Goal: Task Accomplishment & Management: Manage account settings

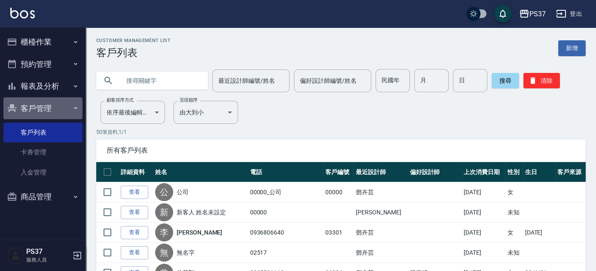
click at [73, 110] on icon "button" at bounding box center [75, 108] width 7 height 7
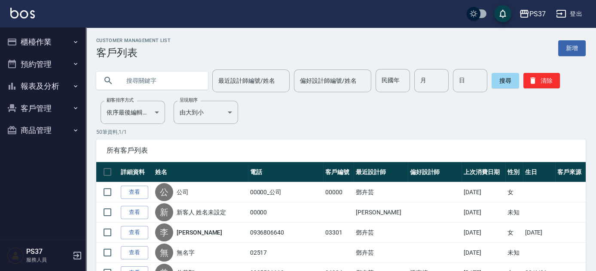
click at [51, 43] on button "櫃檯作業" at bounding box center [42, 42] width 79 height 22
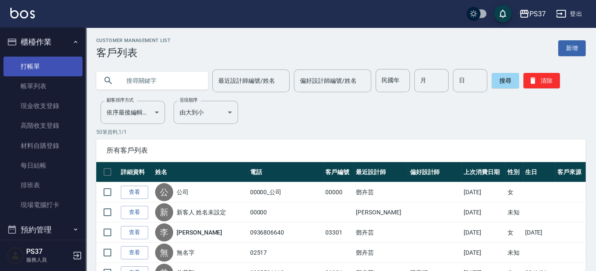
click at [55, 65] on link "打帳單" at bounding box center [42, 67] width 79 height 20
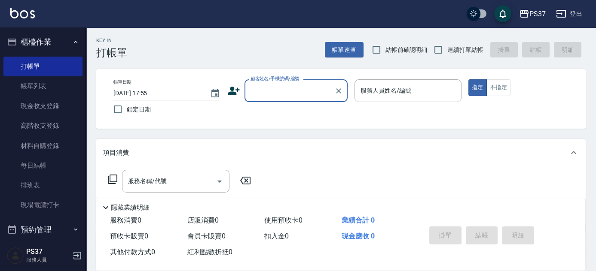
click at [281, 94] on input "顧客姓名/手機號碼/編號" at bounding box center [289, 90] width 82 height 15
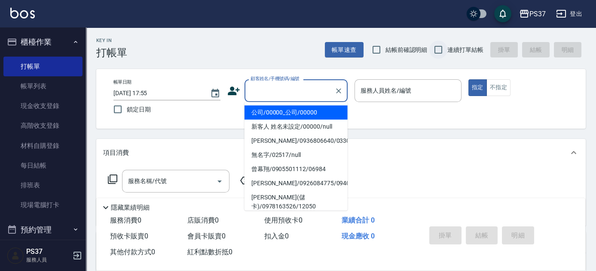
click at [441, 50] on input "連續打單結帳" at bounding box center [438, 50] width 18 height 18
checkbox input "true"
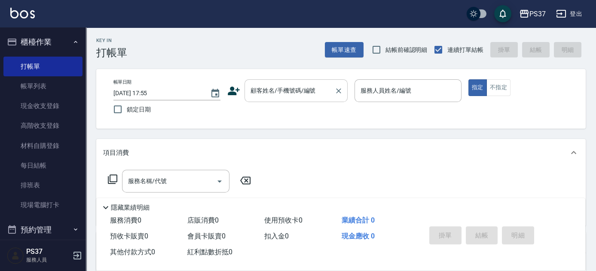
click at [272, 96] on input "顧客姓名/手機號碼/編號" at bounding box center [289, 90] width 82 height 15
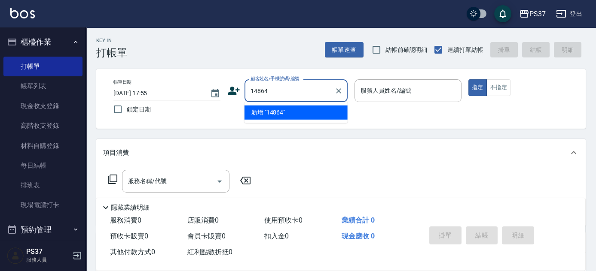
type input "14864"
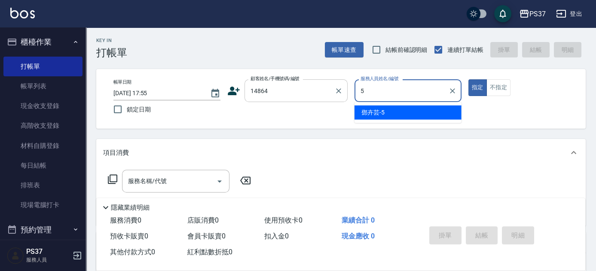
type input "[PERSON_NAME]-5"
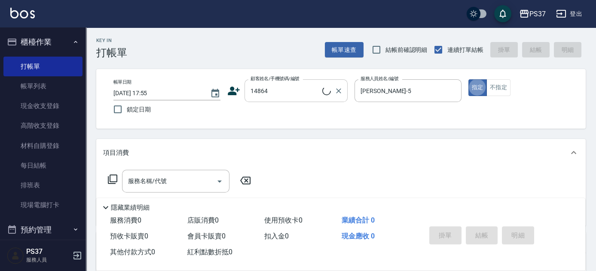
type button "true"
type input "[PERSON_NAME]/0937699657/14864"
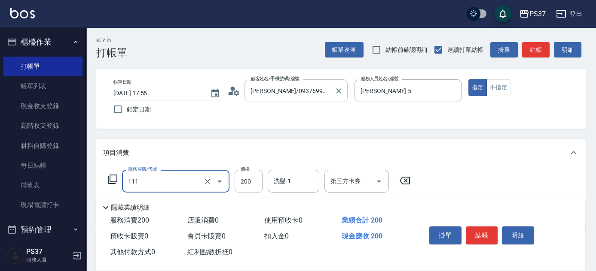
type input "200(111)"
type input "100"
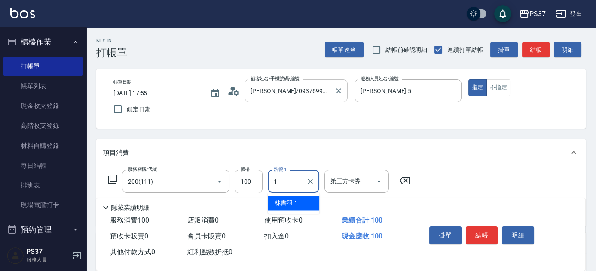
type input "[PERSON_NAME]-1"
type input "剪髮(300)"
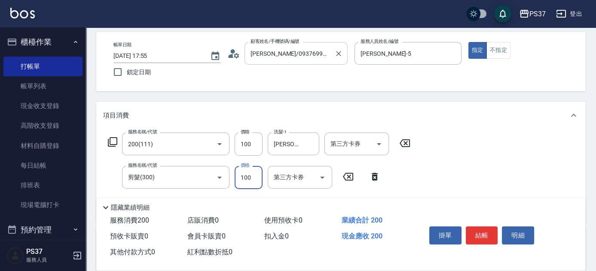
scroll to position [78, 0]
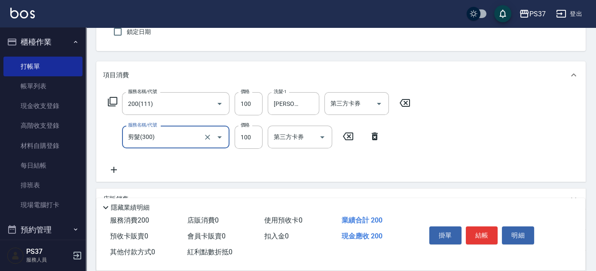
click at [198, 135] on input "剪髮(300)" at bounding box center [164, 137] width 76 height 15
type input "0"
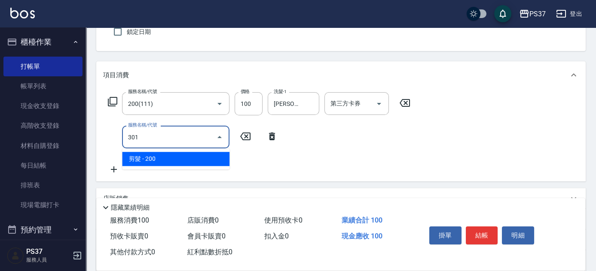
type input "剪髮(301)"
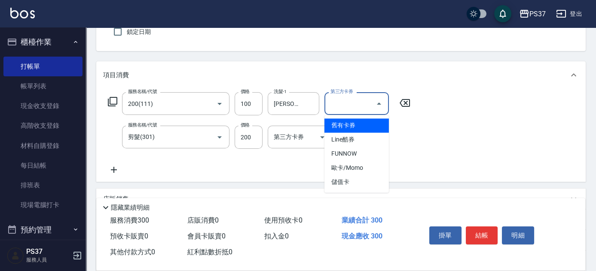
click at [340, 106] on input "第三方卡券" at bounding box center [350, 103] width 44 height 15
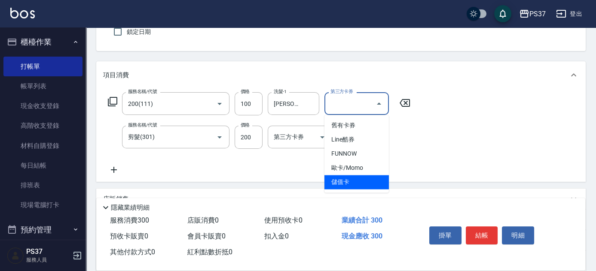
click at [341, 180] on span "儲值卡" at bounding box center [356, 182] width 64 height 14
type input "儲值卡"
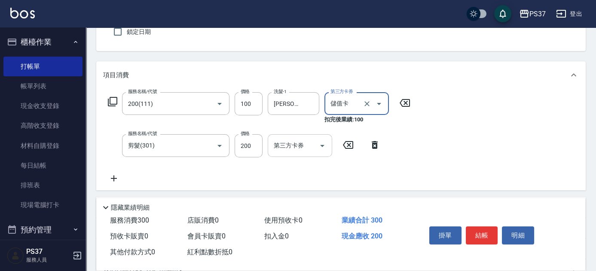
click at [309, 151] on input "第三方卡券" at bounding box center [293, 145] width 44 height 15
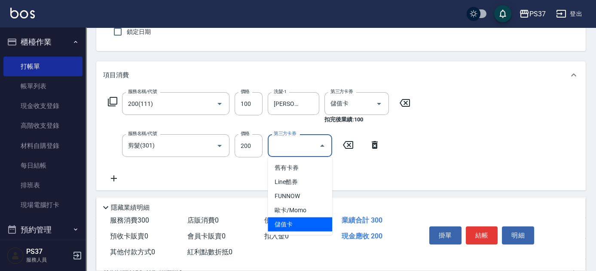
click at [308, 228] on span "儲值卡" at bounding box center [300, 225] width 64 height 14
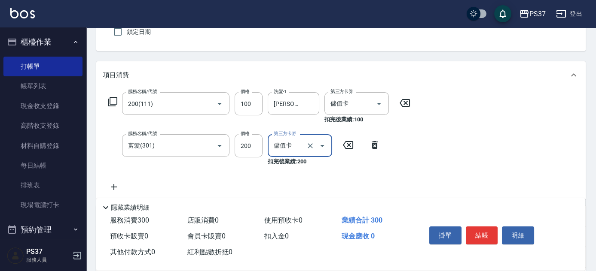
type input "儲值卡"
click at [488, 233] on button "結帳" at bounding box center [482, 236] width 32 height 18
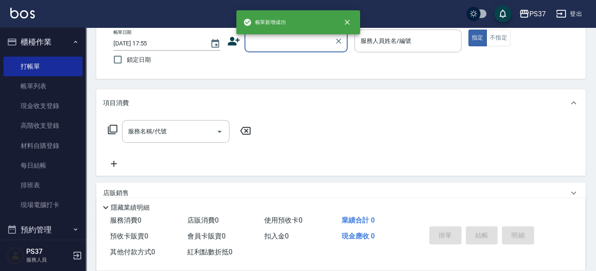
scroll to position [39, 0]
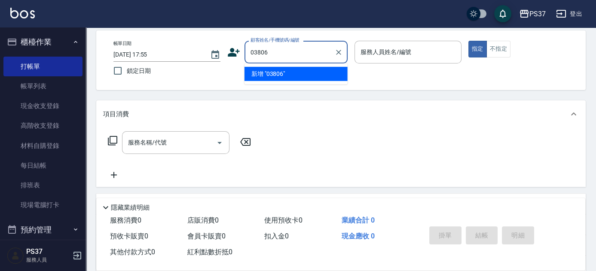
type input "03806"
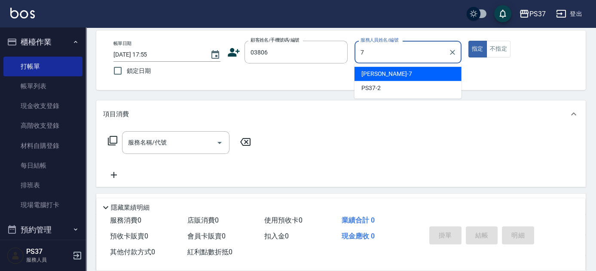
type input "[PERSON_NAME]-7"
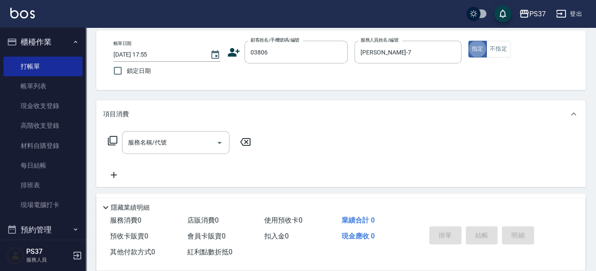
type input "無名字/03806/null"
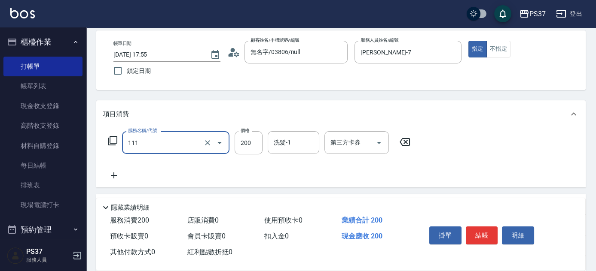
type input "200(111)"
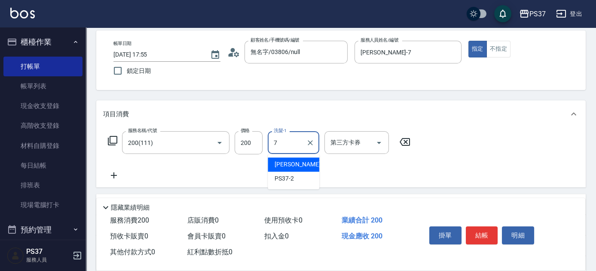
type input "[PERSON_NAME]-7"
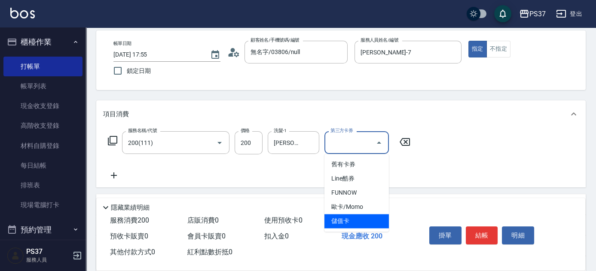
type input "儲值卡"
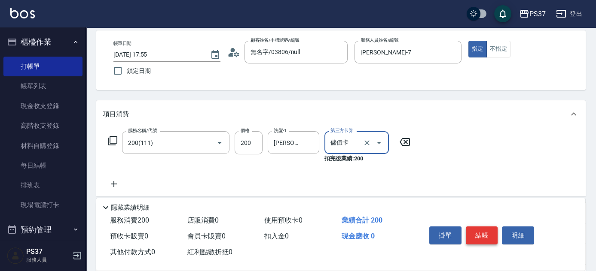
click at [472, 236] on button "結帳" at bounding box center [482, 236] width 32 height 18
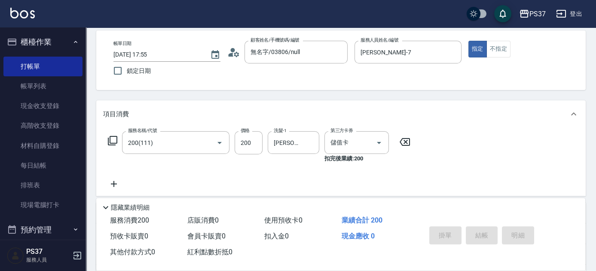
type input "[DATE] 17:56"
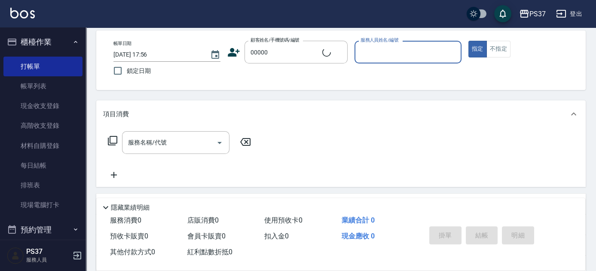
type input "新客人 姓名未設定/00000/null"
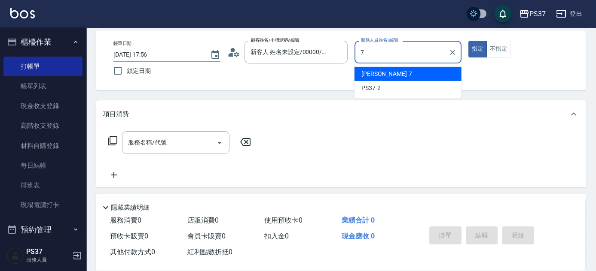
type input "[PERSON_NAME]-7"
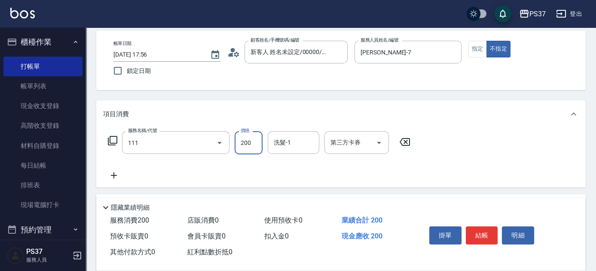
type input "200(111)"
type input "100"
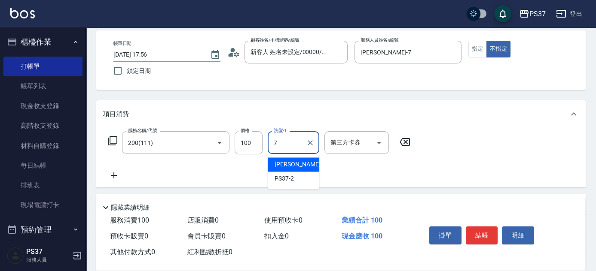
type input "[PERSON_NAME]-7"
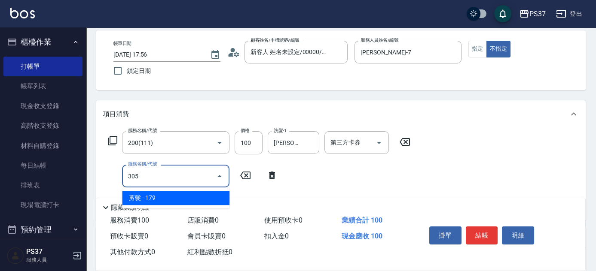
type input "剪髮(305)"
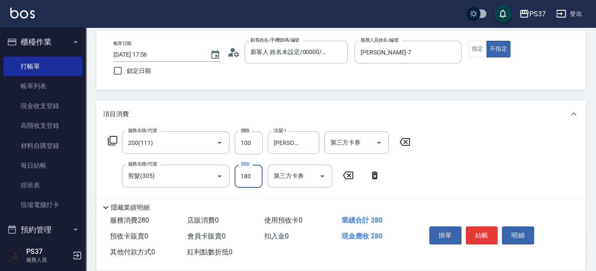
type input "180"
click at [483, 235] on button "結帳" at bounding box center [482, 236] width 32 height 18
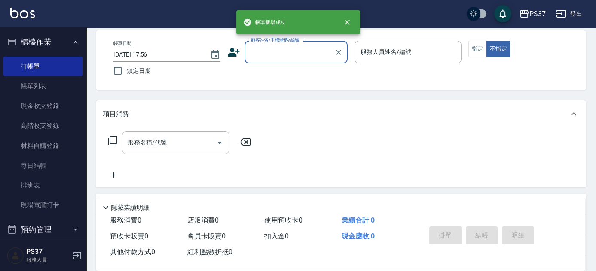
scroll to position [0, 0]
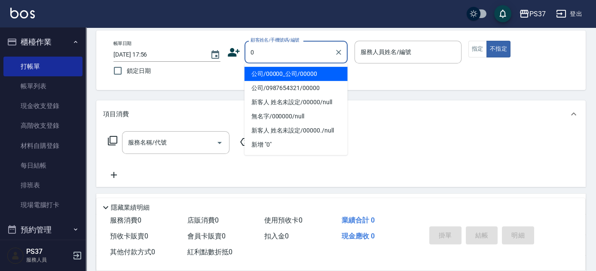
type input "公司/00000_公司/00000"
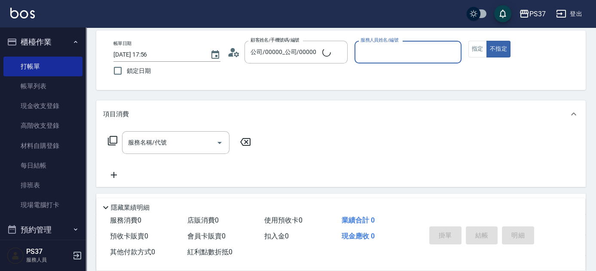
type input "7"
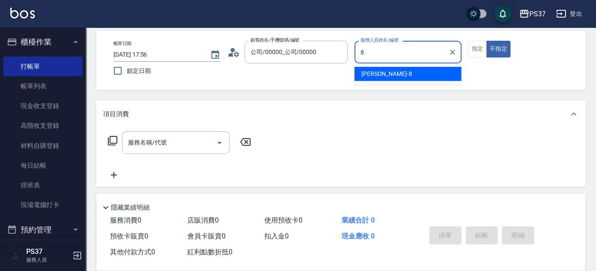
type input "[PERSON_NAME]-8"
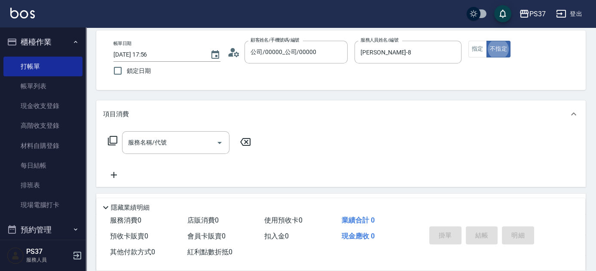
type button "false"
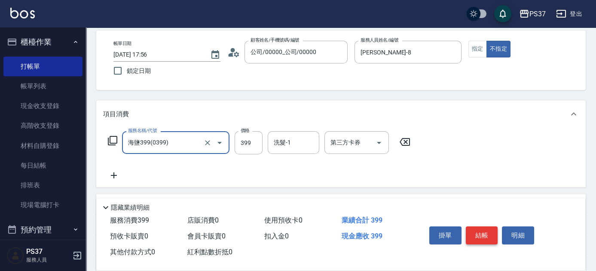
type input "海鹽399(0399)"
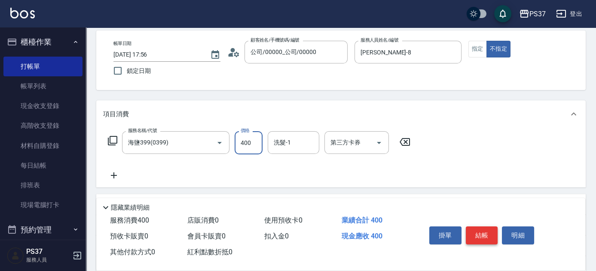
type input "400"
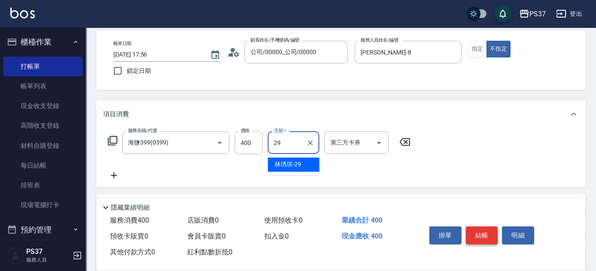
type input "[PERSON_NAME]-29"
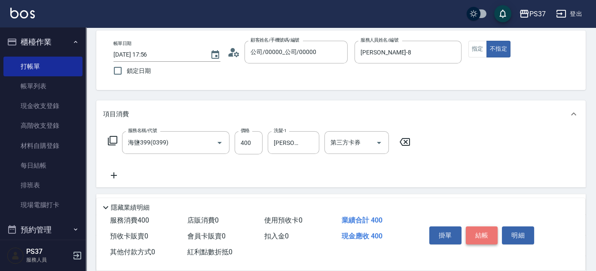
click at [487, 238] on button "結帳" at bounding box center [482, 236] width 32 height 18
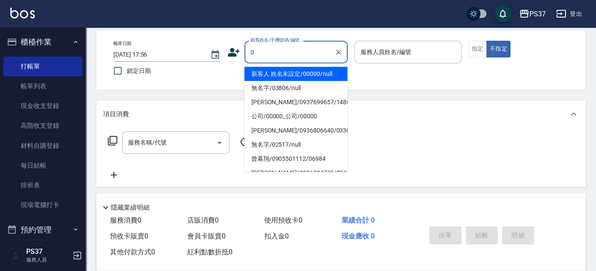
type input "新客人 姓名未設定/00000/null"
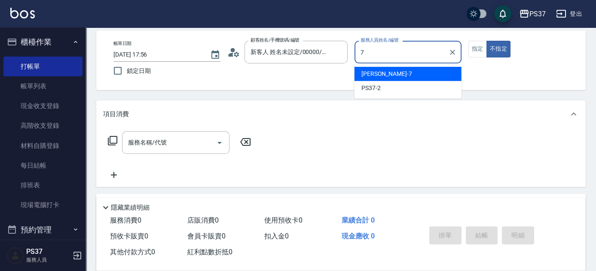
type input "[PERSON_NAME]-7"
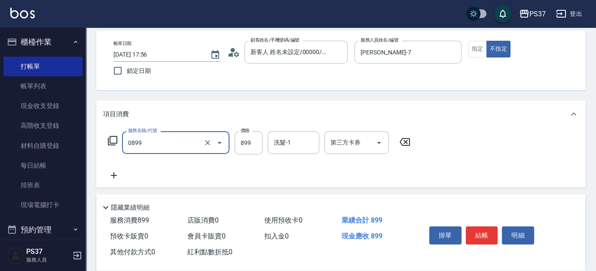
type input "排毒SPA(0899)"
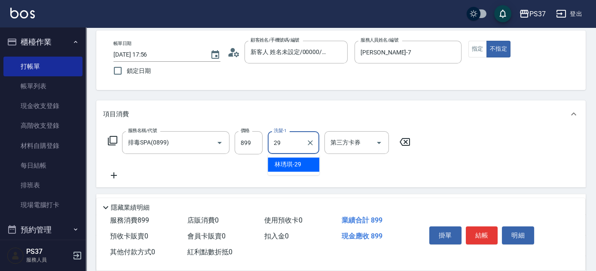
type input "[PERSON_NAME]-29"
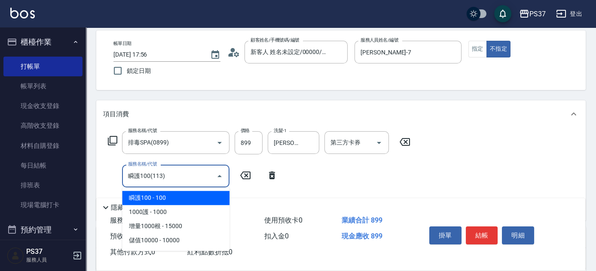
type input "瞬護100(113)"
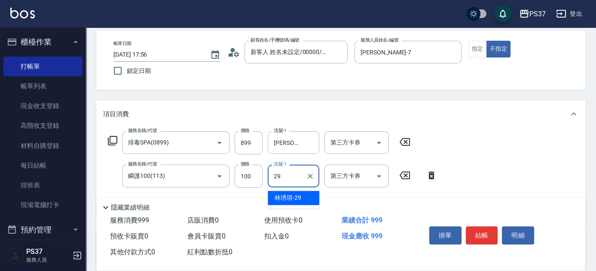
type input "29"
click at [474, 177] on div "服務名稱/代號 排毒SPA(0899) 服務名稱/代號 價格 899 價格 洗髮-1 [PERSON_NAME]-29 洗髮-1 第三方卡券 第三方卡券 服務…" at bounding box center [340, 174] width 489 height 93
click at [290, 165] on div "洗髮-1" at bounding box center [294, 176] width 52 height 23
type input "[PERSON_NAME]-29"
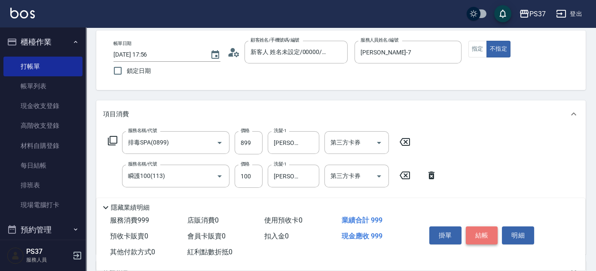
click at [485, 234] on button "結帳" at bounding box center [482, 236] width 32 height 18
type input "[DATE] 17:57"
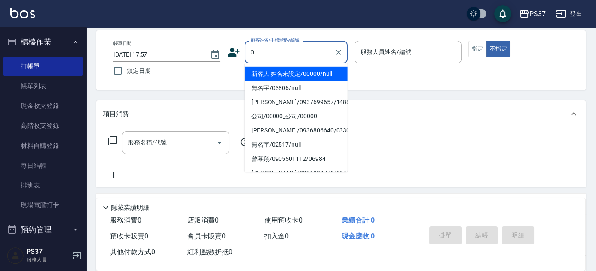
type input "新客人 姓名未設定/00000/null"
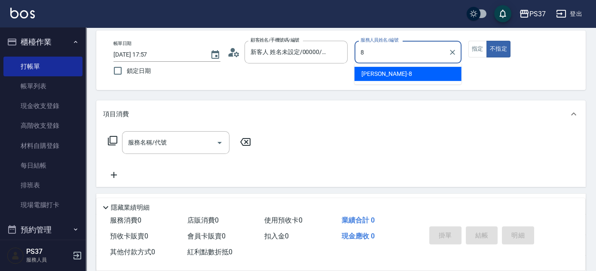
type input "[PERSON_NAME]-8"
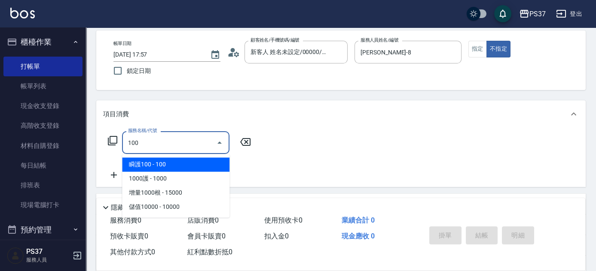
type input "1000"
click at [218, 142] on icon "Close" at bounding box center [219, 143] width 10 height 10
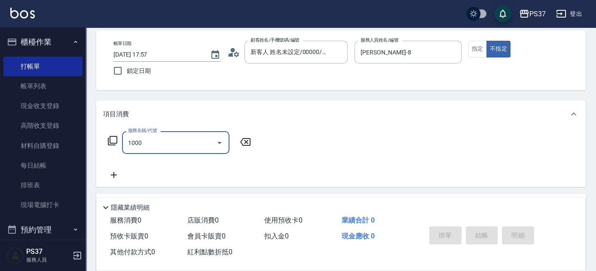
click at [218, 142] on icon "Open" at bounding box center [219, 143] width 4 height 2
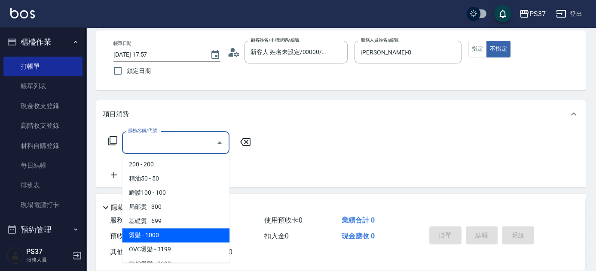
click at [169, 237] on span "燙髮 - 1000" at bounding box center [175, 235] width 107 height 14
type input "燙髮(202)"
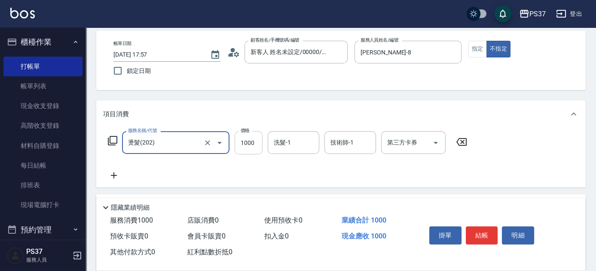
click at [251, 144] on input "1000" at bounding box center [248, 142] width 28 height 23
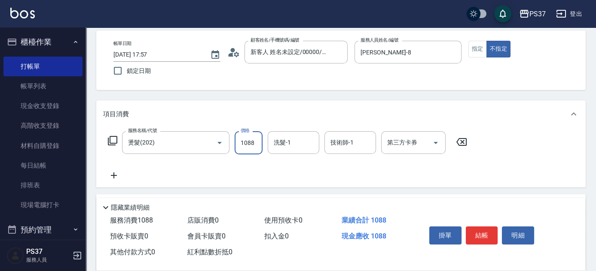
type input "1088"
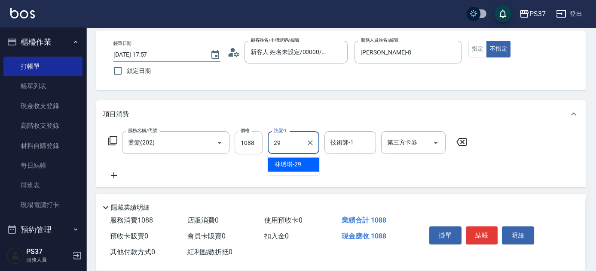
type input "[PERSON_NAME]-29"
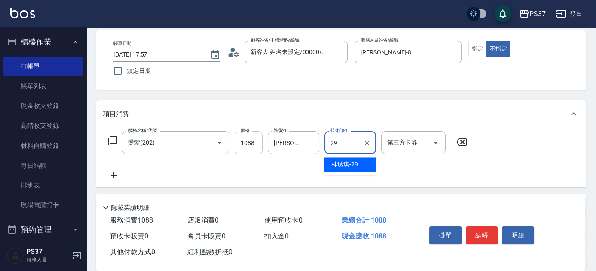
type input "[PERSON_NAME]-29"
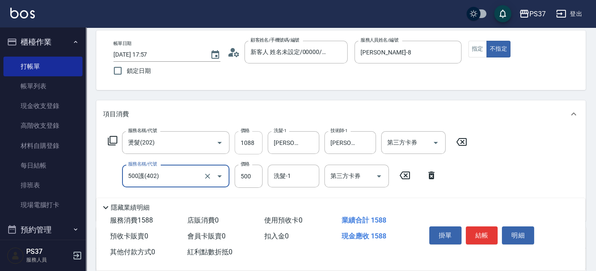
type input "500護(402)"
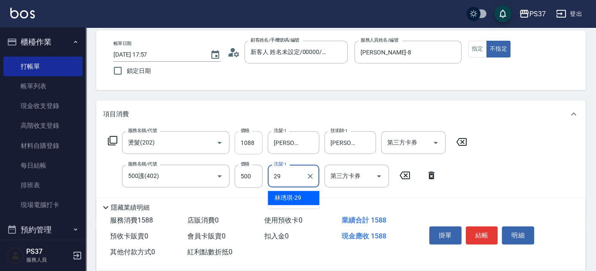
type input "[PERSON_NAME]-29"
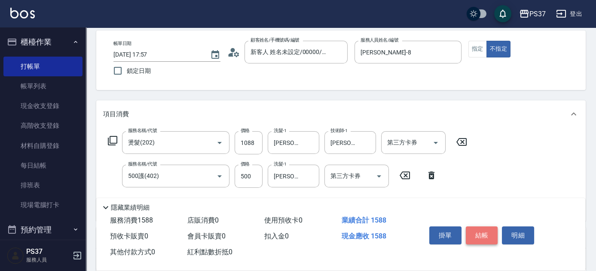
click at [491, 238] on button "結帳" at bounding box center [482, 236] width 32 height 18
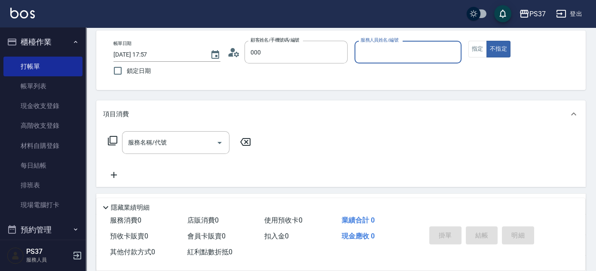
type input "新客人 姓名未設定/00000/null"
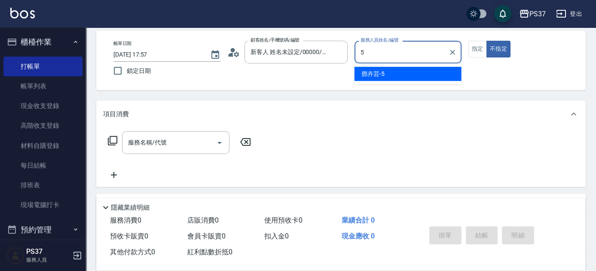
type input "[PERSON_NAME]-5"
type input "新客人 姓名未設定/000/null"
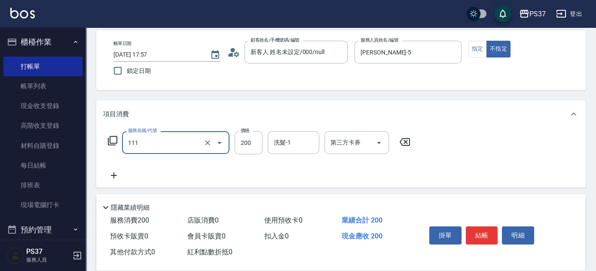
type input "200(111)"
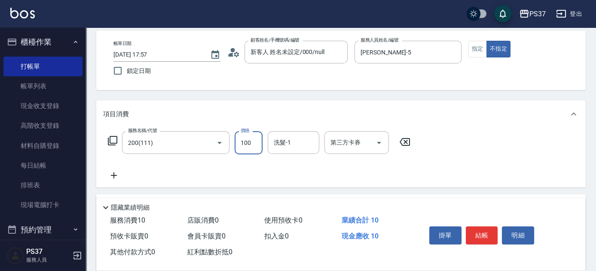
type input "100"
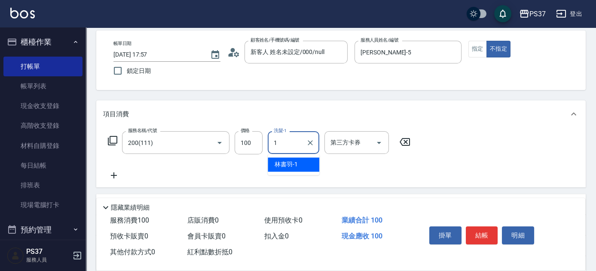
type input "[PERSON_NAME]-1"
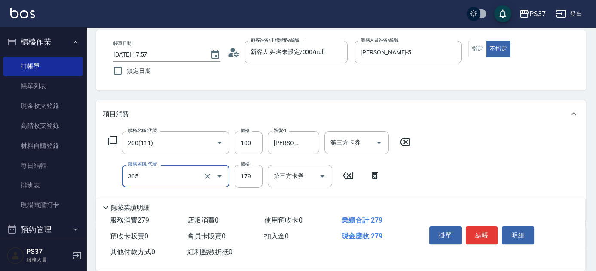
type input "剪髮(305)"
type input "180"
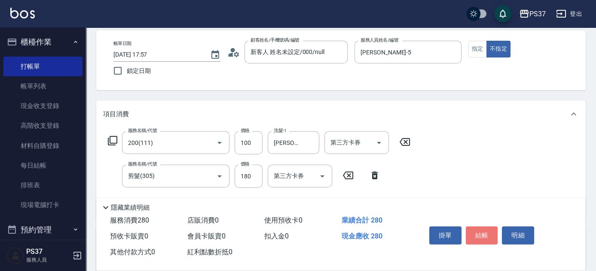
click at [491, 238] on button "結帳" at bounding box center [482, 236] width 32 height 18
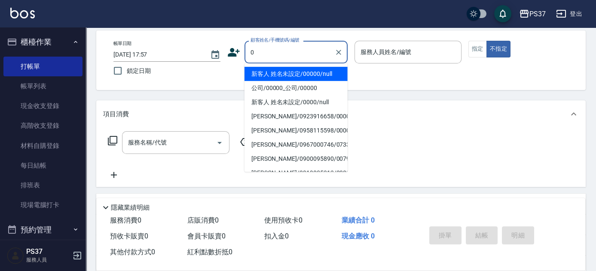
type input "新客人 姓名未設定/00000/null"
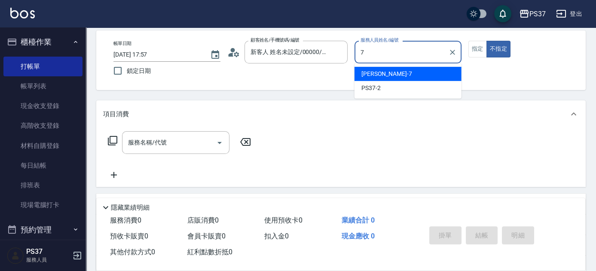
type input "[PERSON_NAME]-7"
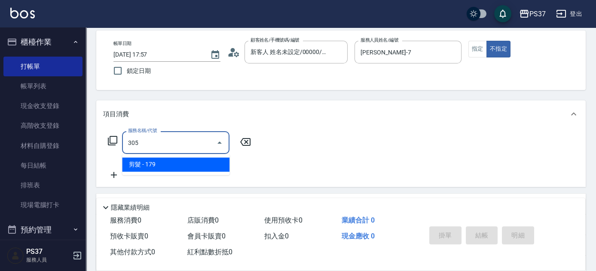
type input "剪髮(305)"
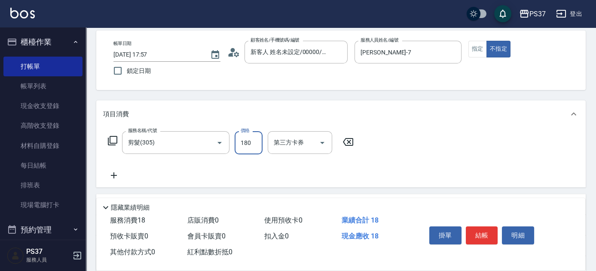
type input "180"
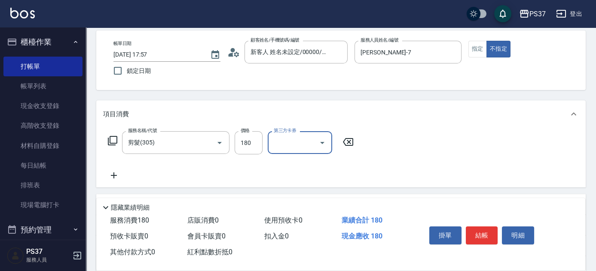
click at [491, 238] on button "結帳" at bounding box center [482, 236] width 32 height 18
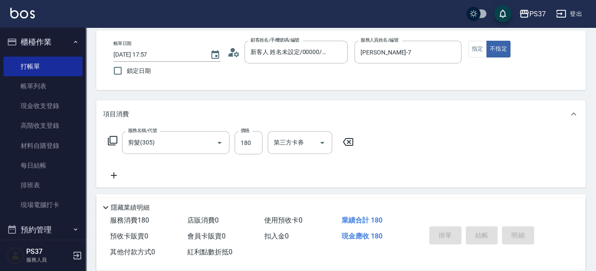
type input "[DATE] 17:58"
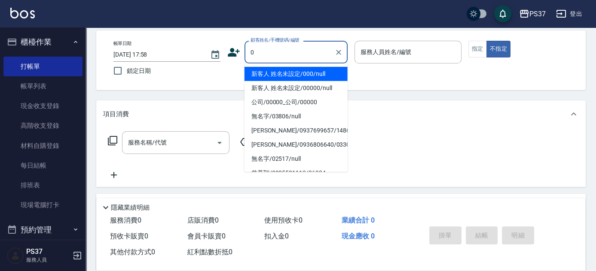
type input "新客人 姓名未設定/000/null"
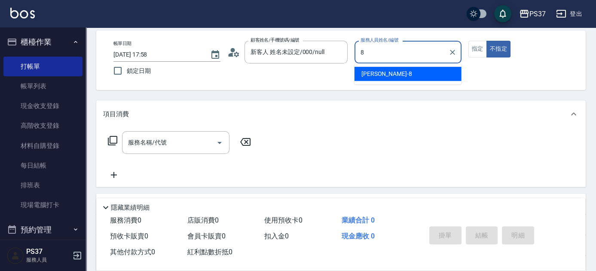
type input "[PERSON_NAME]-8"
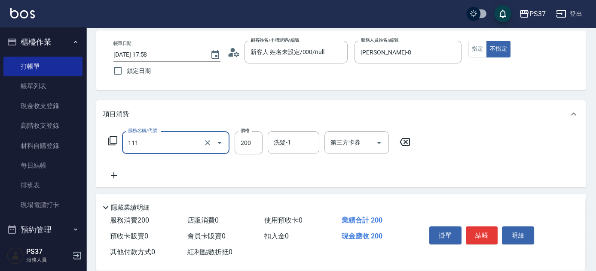
type input "200(111)"
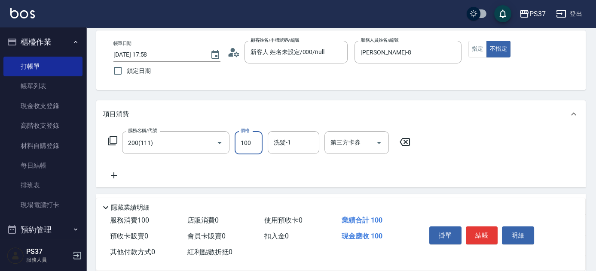
type input "100"
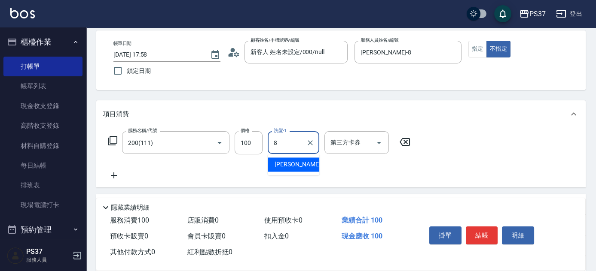
type input "[PERSON_NAME]-8"
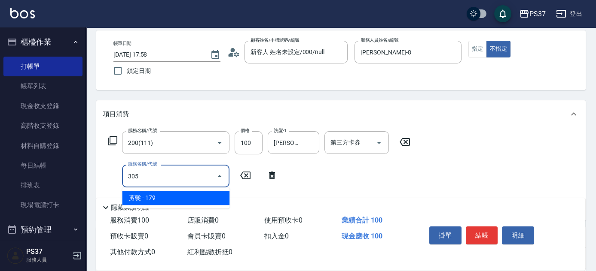
type input "剪髮(305)"
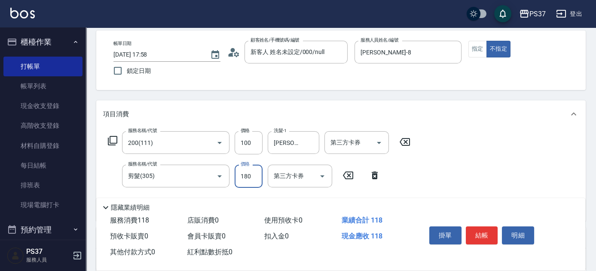
type input "180"
click at [491, 238] on button "結帳" at bounding box center [482, 236] width 32 height 18
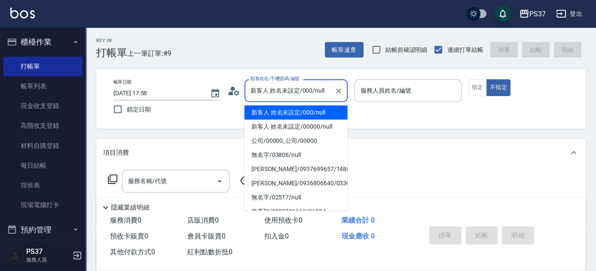
click at [308, 96] on input "新客人 姓名未設定/000/null" at bounding box center [289, 90] width 82 height 15
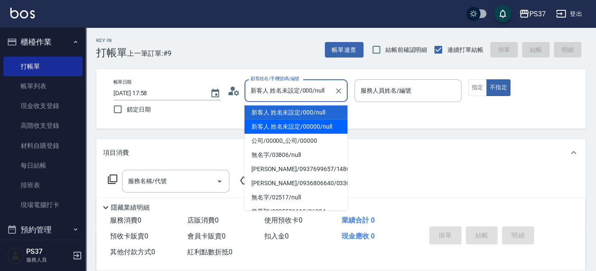
click at [304, 128] on li "新客人 姓名未設定/00000/null" at bounding box center [295, 127] width 103 height 14
type input "新客人 姓名未設定/00000/null"
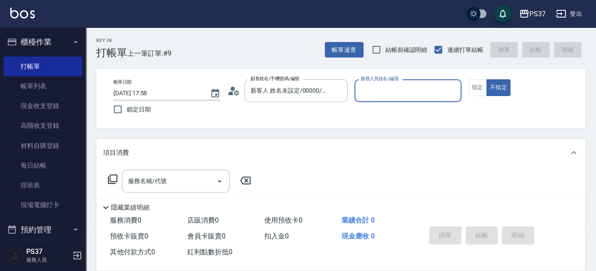
click at [381, 86] on input "服務人員姓名/編號" at bounding box center [407, 90] width 99 height 15
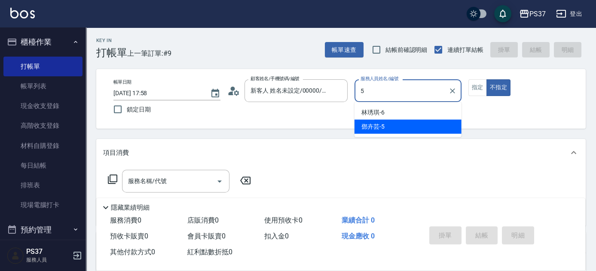
type input "[PERSON_NAME]-5"
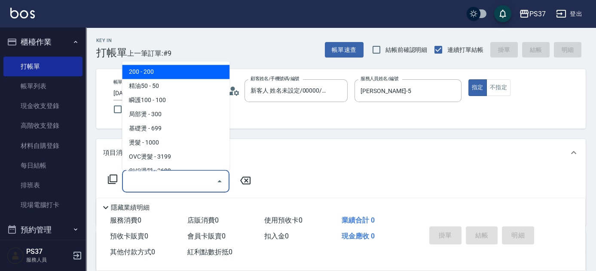
click at [201, 183] on input "服務名稱/代號" at bounding box center [169, 181] width 87 height 15
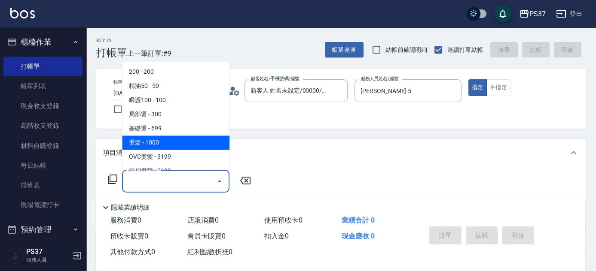
click at [183, 140] on span "燙髮 - 1000" at bounding box center [175, 143] width 107 height 14
type input "燙髮(202)"
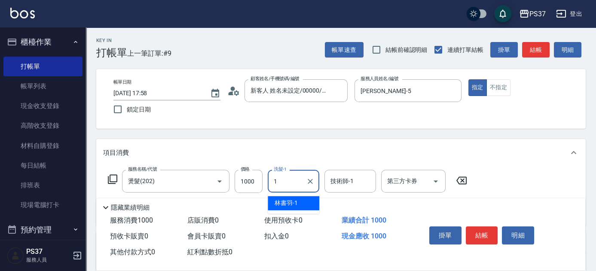
type input "[PERSON_NAME]-1"
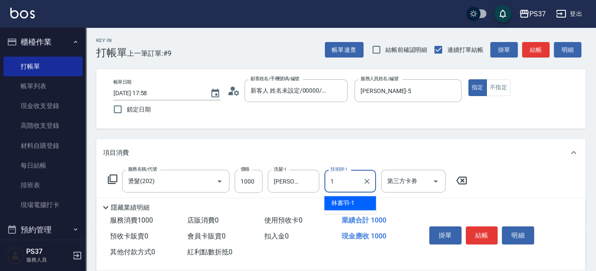
type input "[PERSON_NAME]-1"
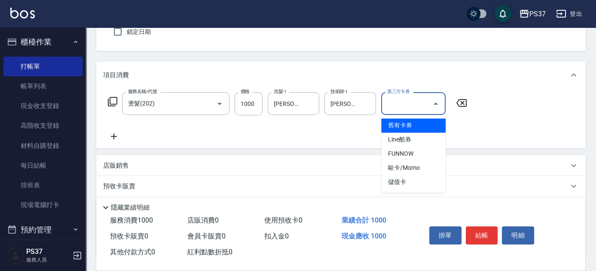
click at [485, 76] on div "項目消費" at bounding box center [335, 75] width 465 height 9
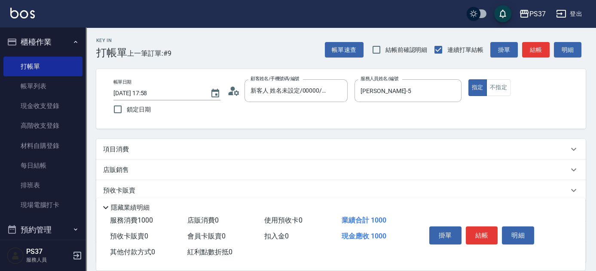
click at [511, 154] on div "項目消費" at bounding box center [340, 149] width 489 height 21
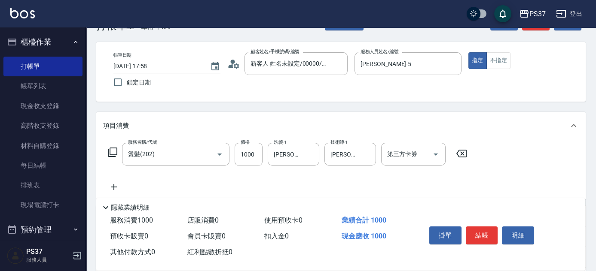
scroll to position [39, 0]
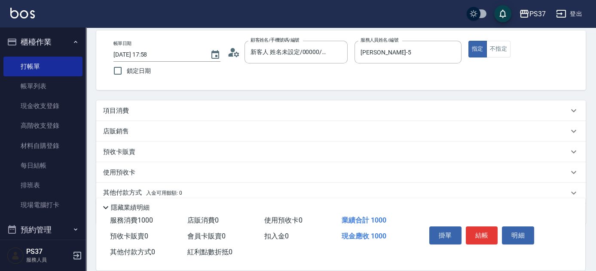
click at [476, 111] on div "項目消費" at bounding box center [335, 111] width 465 height 9
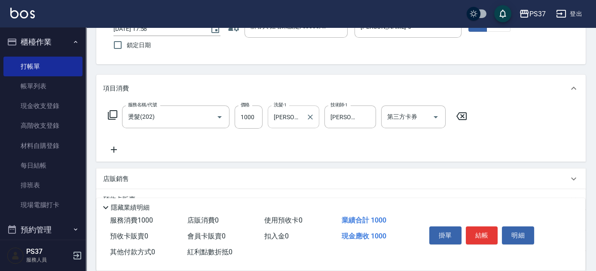
scroll to position [78, 0]
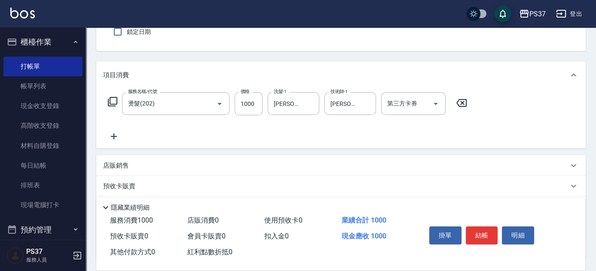
click at [119, 139] on icon at bounding box center [113, 136] width 21 height 10
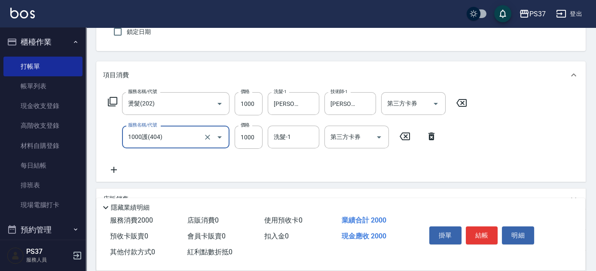
type input "1000護(404)"
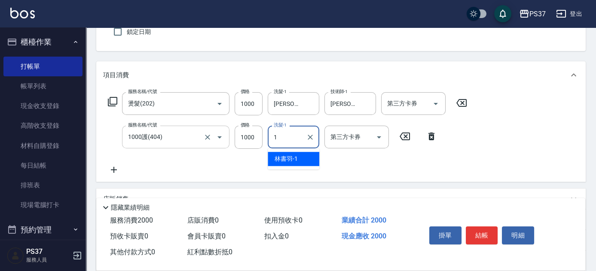
type input "[PERSON_NAME]-1"
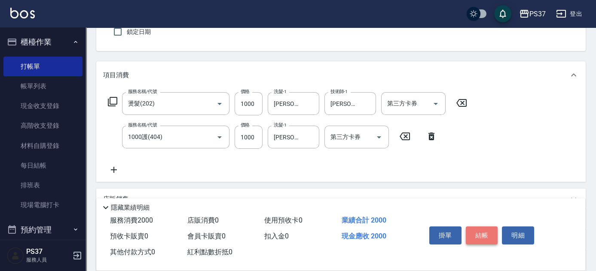
click at [486, 229] on button "結帳" at bounding box center [482, 236] width 32 height 18
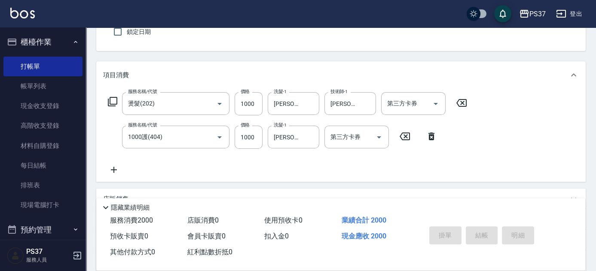
type input "[DATE] 17:59"
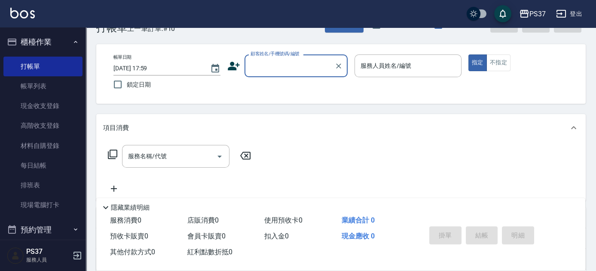
scroll to position [39, 0]
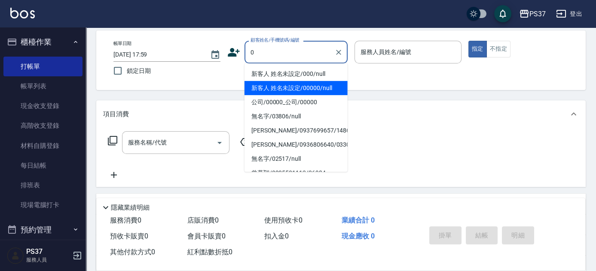
type input "新客人 姓名未設定/00000/null"
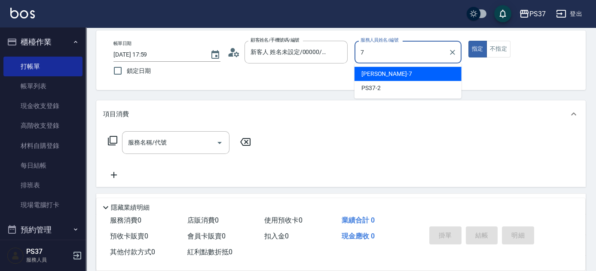
type input "[PERSON_NAME]-7"
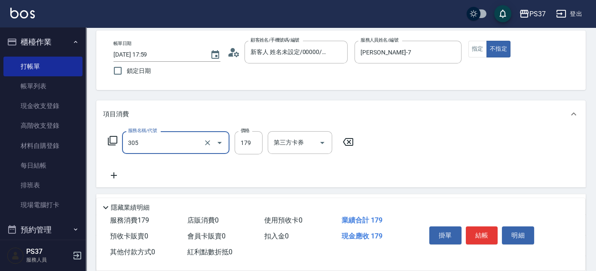
type input "剪髮(305)"
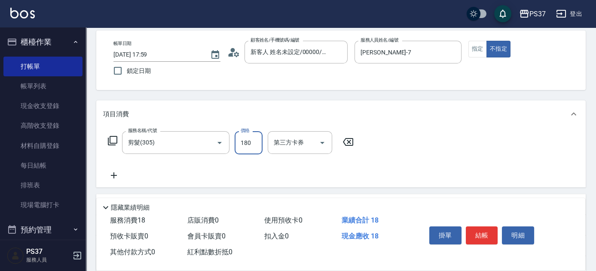
type input "180"
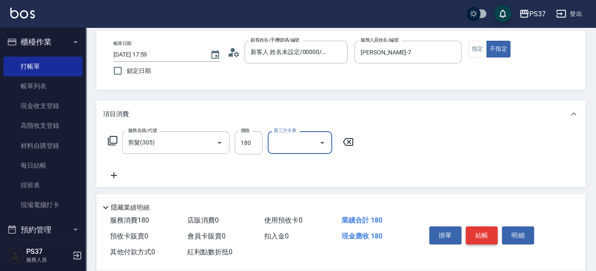
click at [481, 240] on button "結帳" at bounding box center [482, 236] width 32 height 18
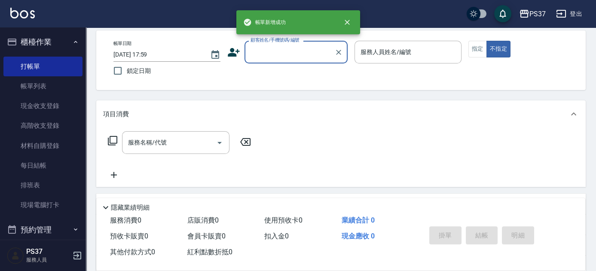
scroll to position [0, 0]
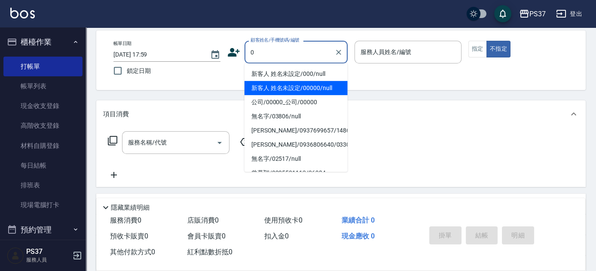
type input "新客人 姓名未設定/00000/null"
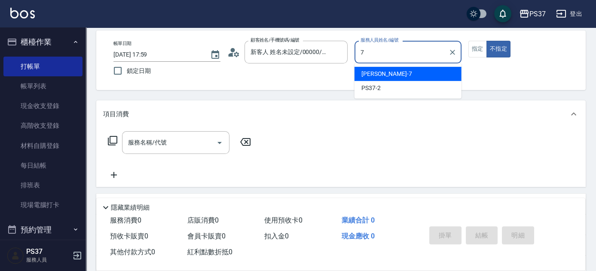
type input "[PERSON_NAME]-7"
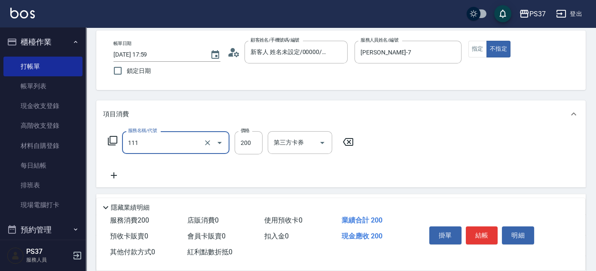
type input "200(111)"
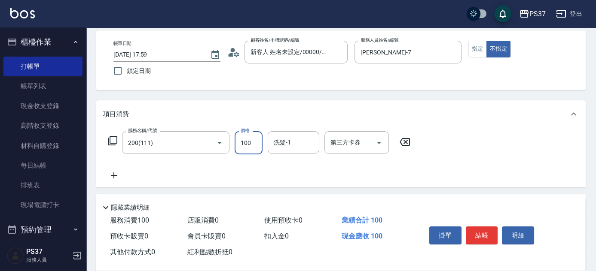
type input "100"
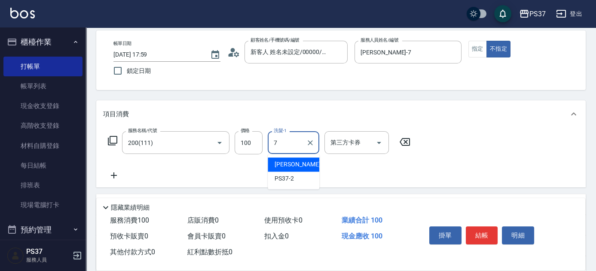
type input "[PERSON_NAME]-7"
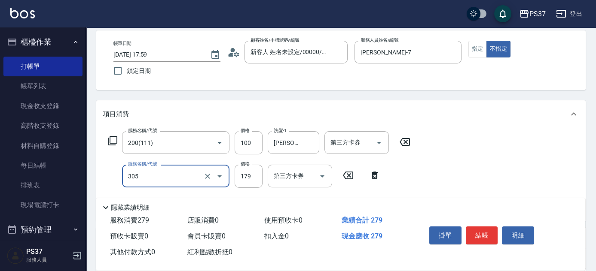
type input "剪髮(305)"
type input "180"
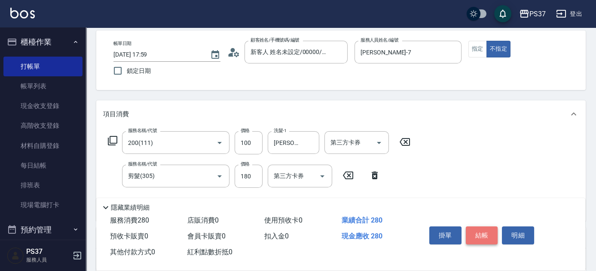
click at [487, 228] on button "結帳" at bounding box center [482, 236] width 32 height 18
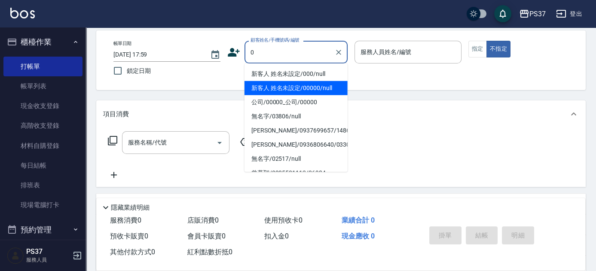
type input "新客人 姓名未設定/00000/null"
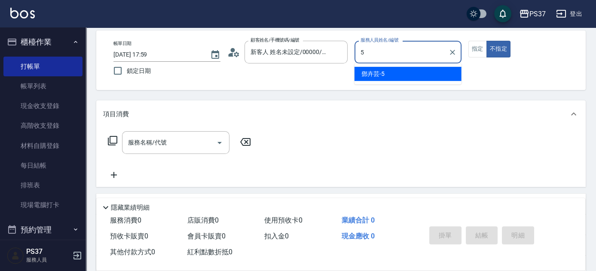
type input "[PERSON_NAME]-5"
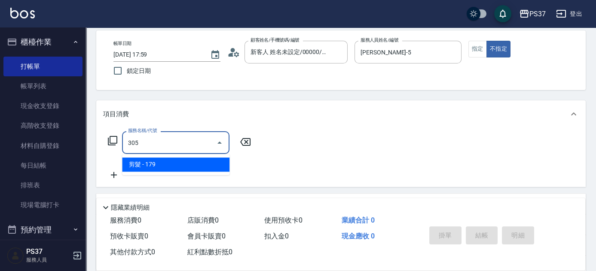
type input "剪髮(305)"
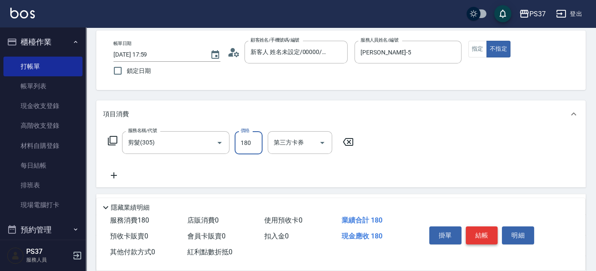
type input "180"
click at [487, 228] on button "結帳" at bounding box center [482, 236] width 32 height 18
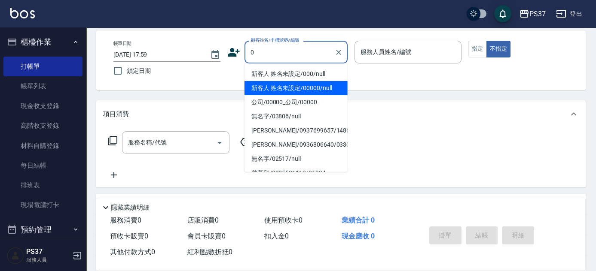
type input "新客人 姓名未設定/00000/null"
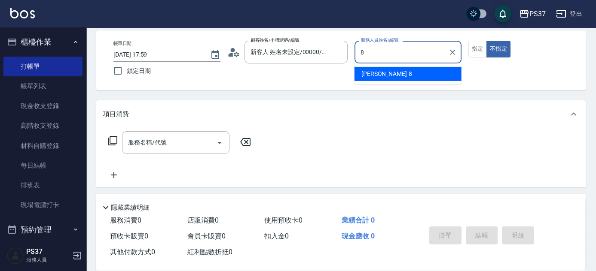
type input "[PERSON_NAME]-8"
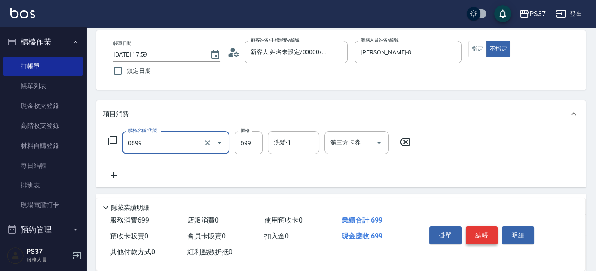
type input "精油SPA(0699)"
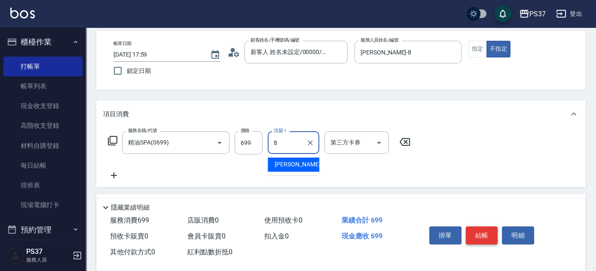
type input "[PERSON_NAME]-8"
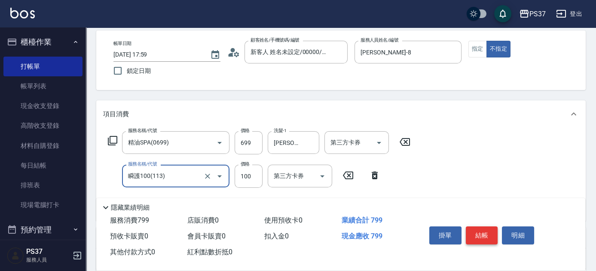
type input "瞬護100(113)"
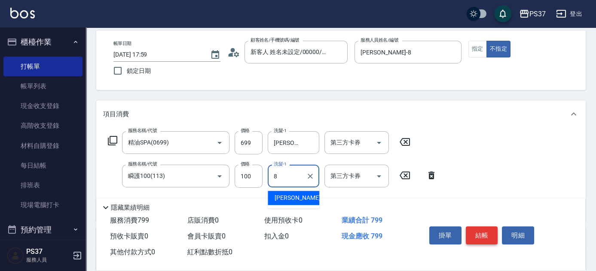
type input "[PERSON_NAME]-8"
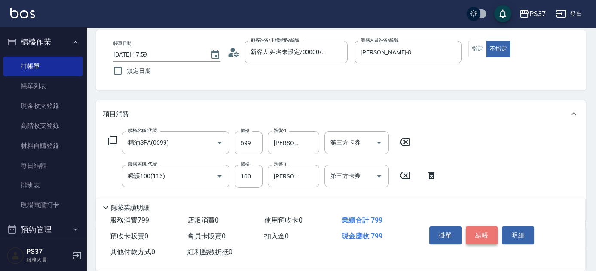
click at [487, 228] on button "結帳" at bounding box center [482, 236] width 32 height 18
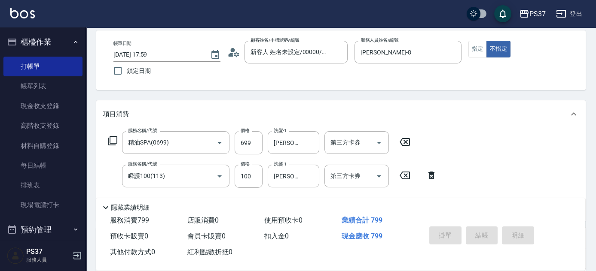
type input "[DATE] 18:00"
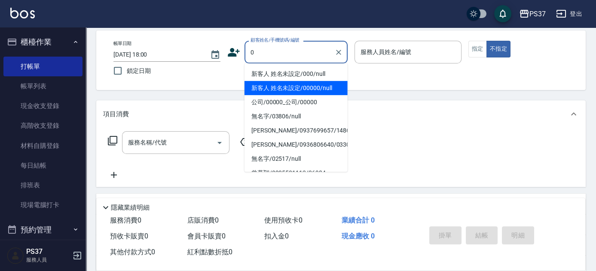
type input "新客人 姓名未設定/00000/null"
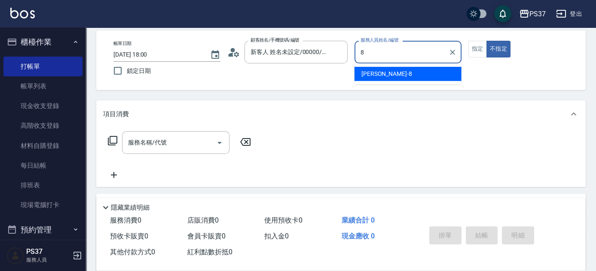
type input "[PERSON_NAME]-8"
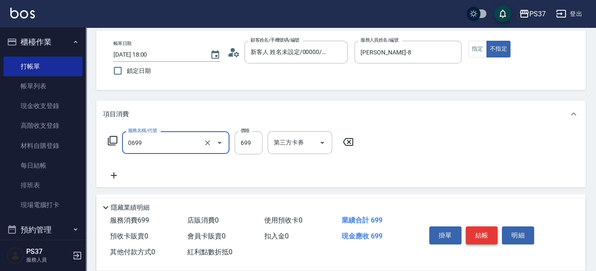
type input "精油SPA(0699)"
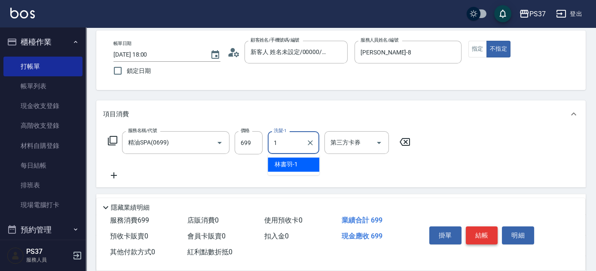
type input "[PERSON_NAME]-1"
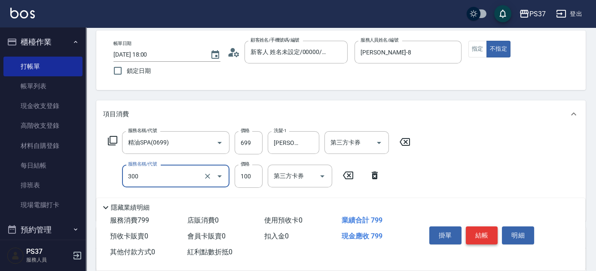
type input "剪髮(300)"
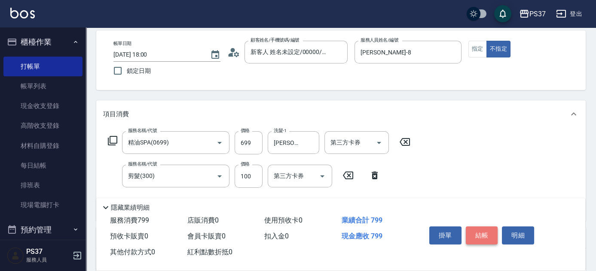
click at [487, 228] on button "結帳" at bounding box center [482, 236] width 32 height 18
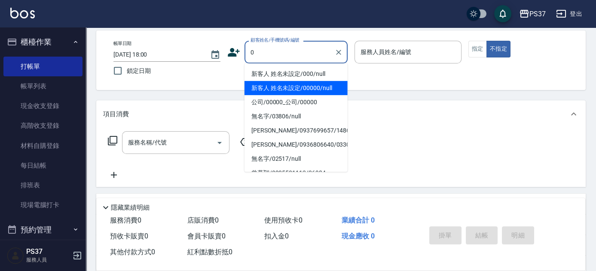
type input "新客人 姓名未設定/00000/null"
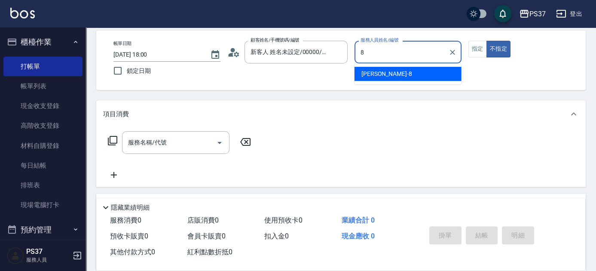
type input "[PERSON_NAME]-8"
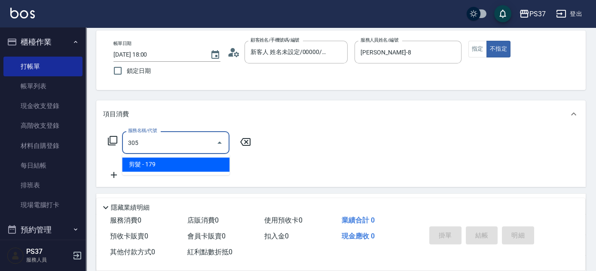
type input "剪髮(305)"
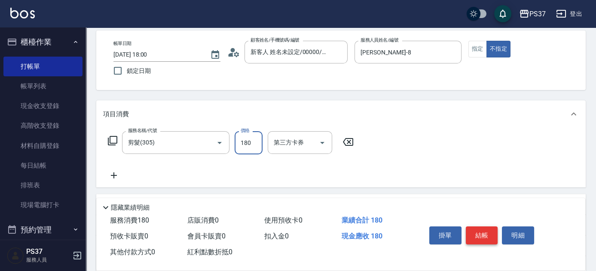
type input "180"
click at [487, 228] on button "結帳" at bounding box center [482, 236] width 32 height 18
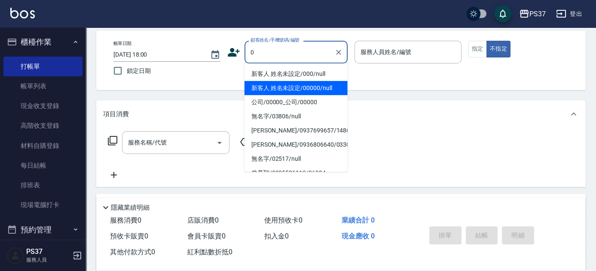
type input "新客人 姓名未設定/00000/null"
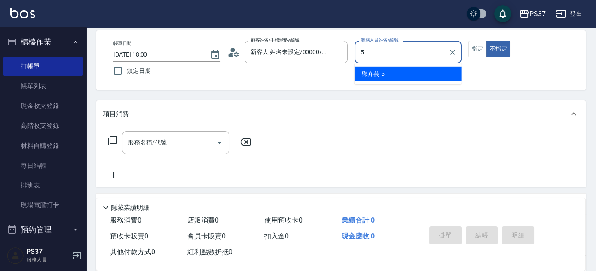
type input "[PERSON_NAME]-5"
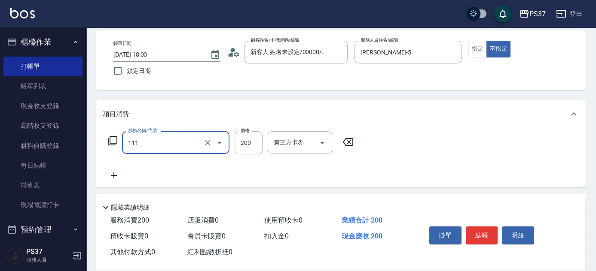
type input "200(111)"
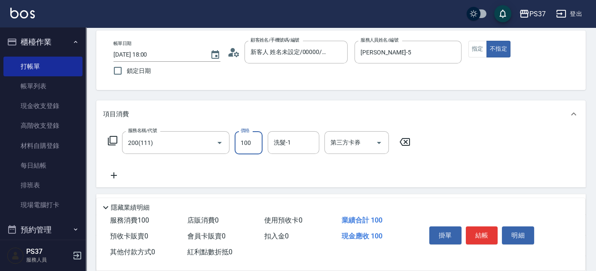
type input "100"
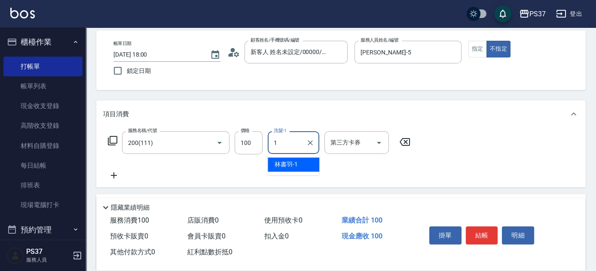
type input "[PERSON_NAME]-1"
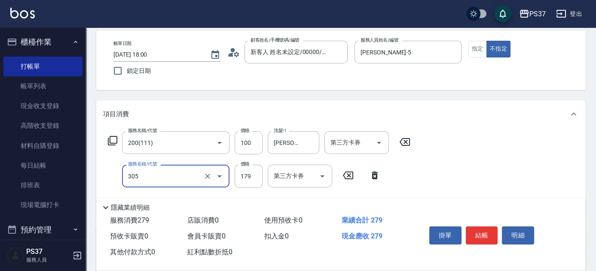
type input "剪髮(305)"
type input "180"
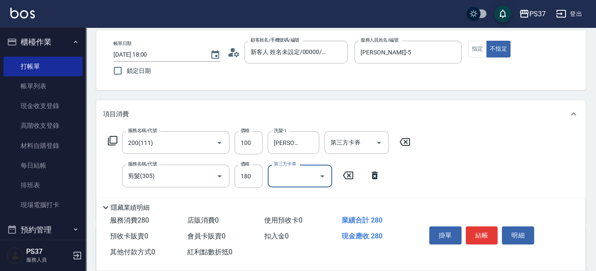
click at [487, 227] on button "結帳" at bounding box center [482, 236] width 32 height 18
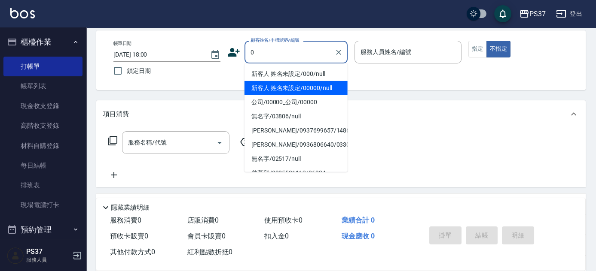
type input "新客人 姓名未設定/00000/null"
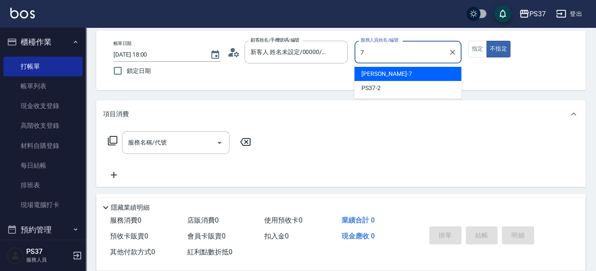
type input "[PERSON_NAME]-7"
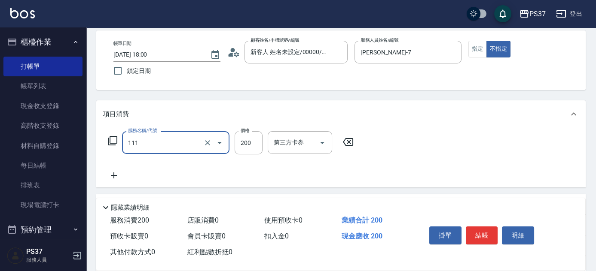
type input "200(111)"
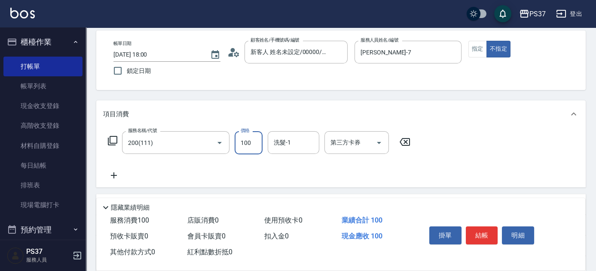
type input "100"
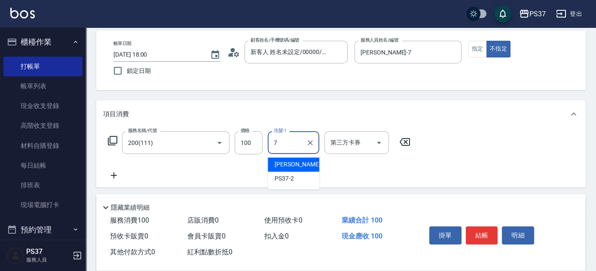
type input "[PERSON_NAME]-7"
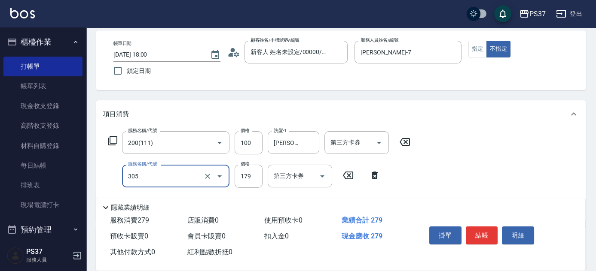
type input "剪髮(305)"
type input "180"
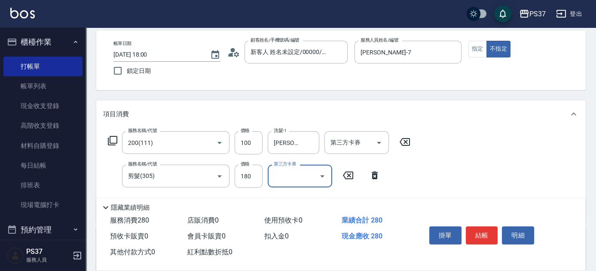
click at [487, 227] on button "結帳" at bounding box center [482, 236] width 32 height 18
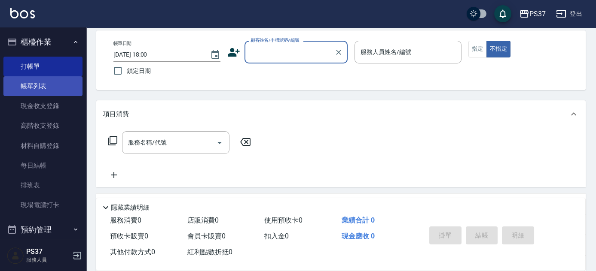
click at [53, 85] on link "帳單列表" at bounding box center [42, 86] width 79 height 20
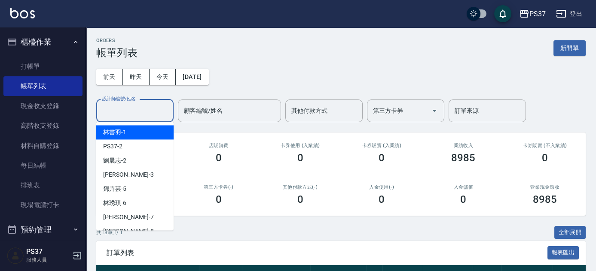
click at [125, 115] on input "設計師編號/姓名" at bounding box center [135, 111] width 70 height 15
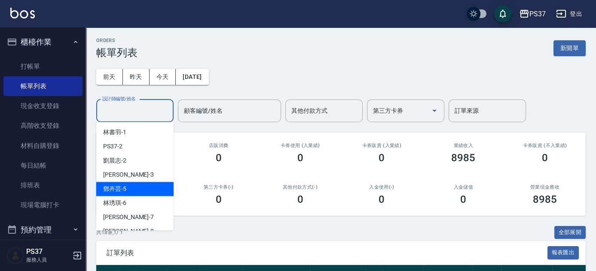
click at [152, 186] on div "[PERSON_NAME]-5" at bounding box center [134, 189] width 77 height 14
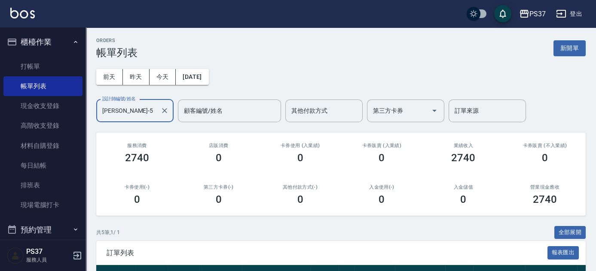
click at [103, 112] on input "[PERSON_NAME]-5" at bounding box center [128, 111] width 57 height 15
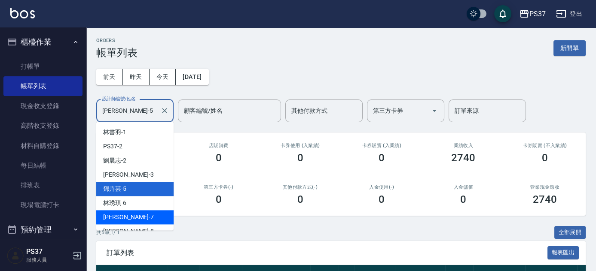
click at [131, 218] on div "[PERSON_NAME] -7" at bounding box center [134, 217] width 77 height 14
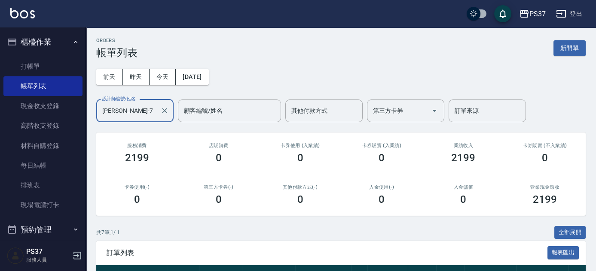
click at [135, 112] on input "[PERSON_NAME]-7" at bounding box center [128, 111] width 57 height 15
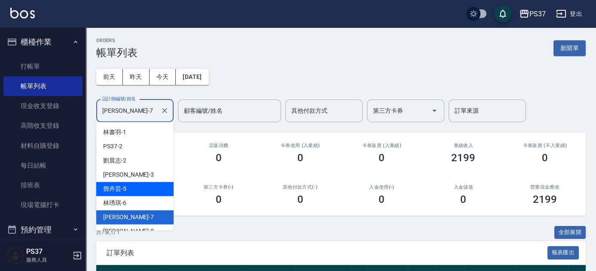
click at [145, 186] on div "[PERSON_NAME]-5" at bounding box center [134, 189] width 77 height 14
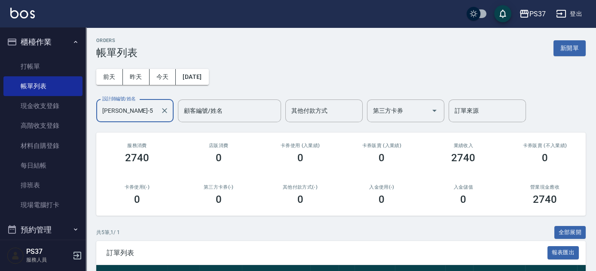
click at [144, 112] on input "[PERSON_NAME]-5" at bounding box center [128, 111] width 57 height 15
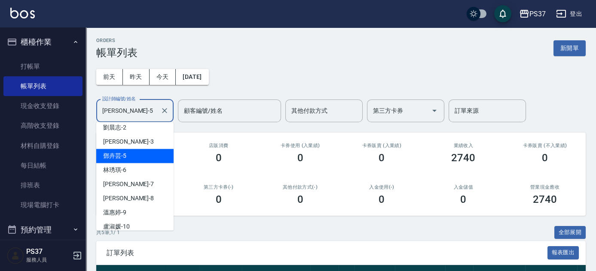
scroll to position [78, 0]
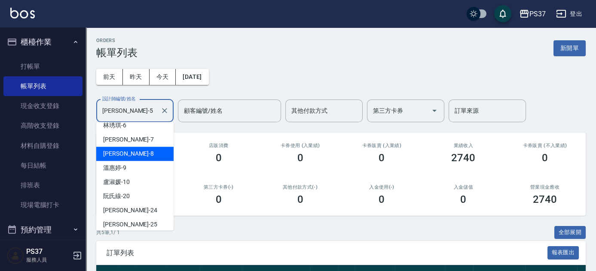
click at [150, 160] on div "[PERSON_NAME]-8" at bounding box center [134, 154] width 77 height 14
type input "[PERSON_NAME]-8"
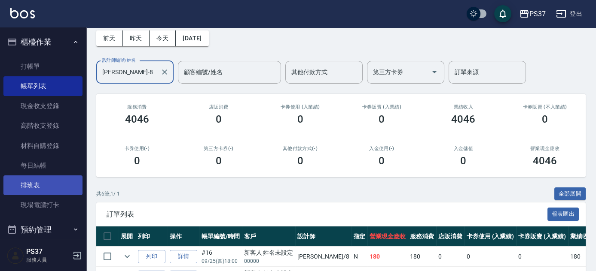
scroll to position [77, 0]
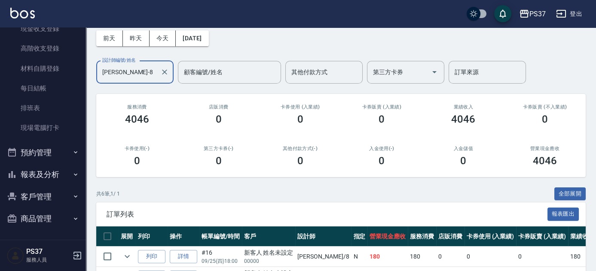
click at [70, 178] on button "報表及分析" at bounding box center [42, 175] width 79 height 22
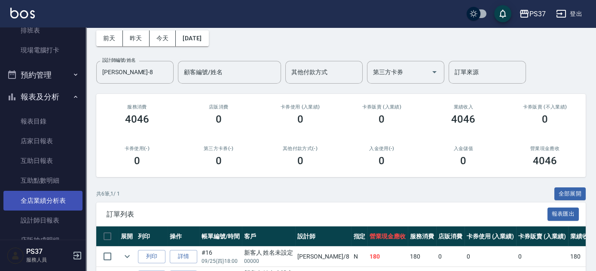
scroll to position [155, 0]
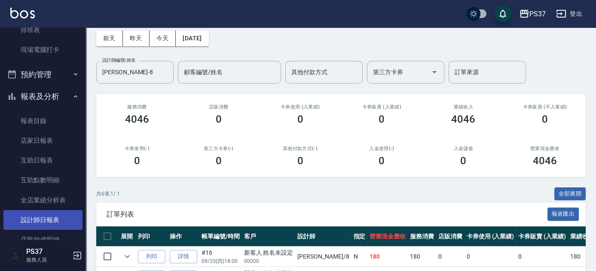
click at [56, 219] on link "設計師日報表" at bounding box center [42, 220] width 79 height 20
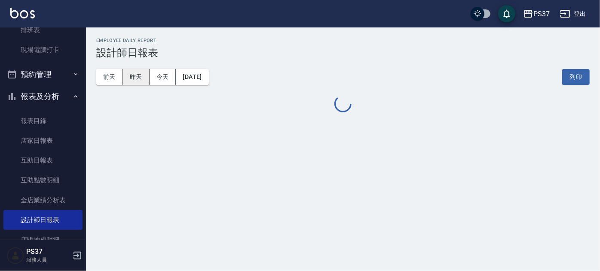
click at [134, 77] on button "昨天" at bounding box center [136, 77] width 27 height 16
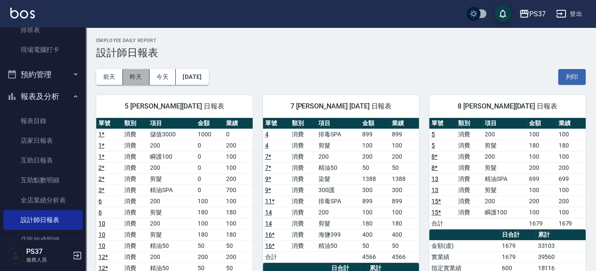
click at [137, 81] on button "昨天" at bounding box center [136, 77] width 27 height 16
click at [105, 84] on button "前天" at bounding box center [109, 77] width 27 height 16
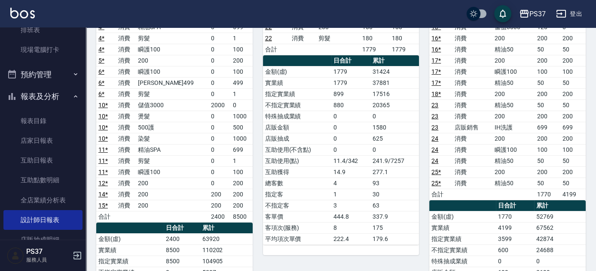
scroll to position [175, 0]
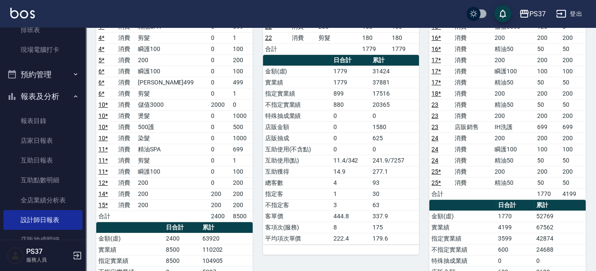
click at [72, 97] on icon "button" at bounding box center [75, 96] width 7 height 7
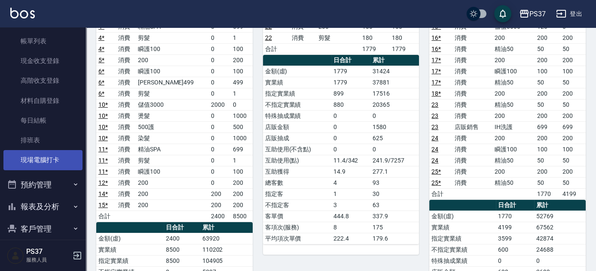
scroll to position [0, 0]
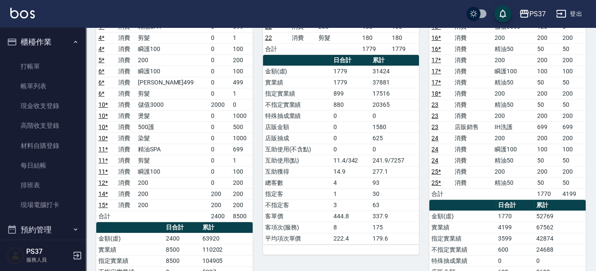
click at [73, 46] on button "櫃檯作業" at bounding box center [42, 42] width 79 height 22
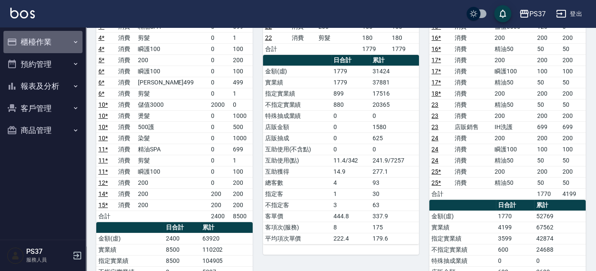
click at [70, 48] on button "櫃檯作業" at bounding box center [42, 42] width 79 height 22
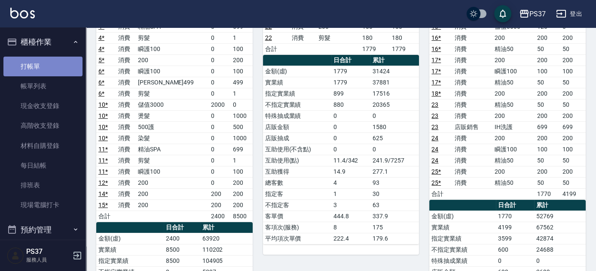
click at [58, 67] on link "打帳單" at bounding box center [42, 67] width 79 height 20
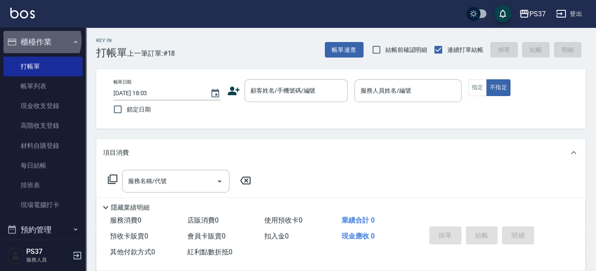
click at [41, 40] on button "櫃檯作業" at bounding box center [42, 42] width 79 height 22
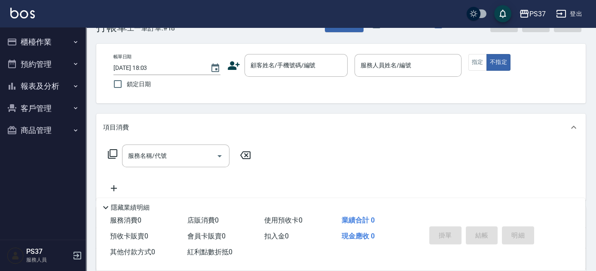
scroll to position [39, 0]
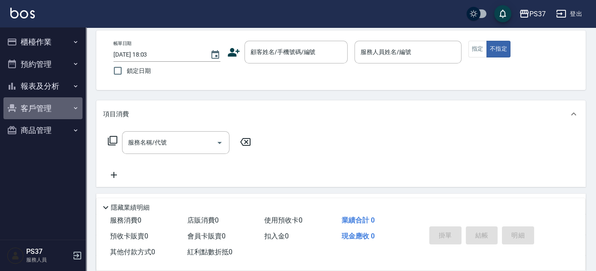
click at [45, 104] on button "客戶管理" at bounding box center [42, 108] width 79 height 22
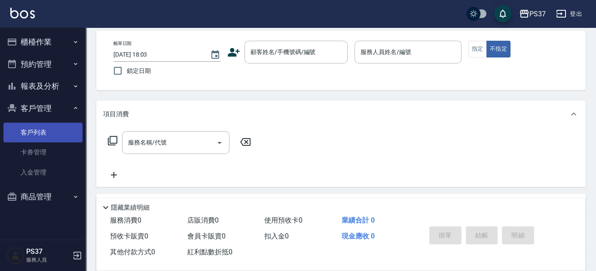
click at [40, 129] on link "客戶列表" at bounding box center [42, 133] width 79 height 20
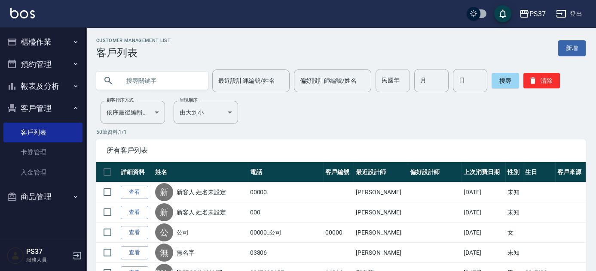
click at [396, 83] on input "民國年" at bounding box center [392, 80] width 34 height 23
type input "77"
type input "2"
type input "4"
